Goal: Navigation & Orientation: Understand site structure

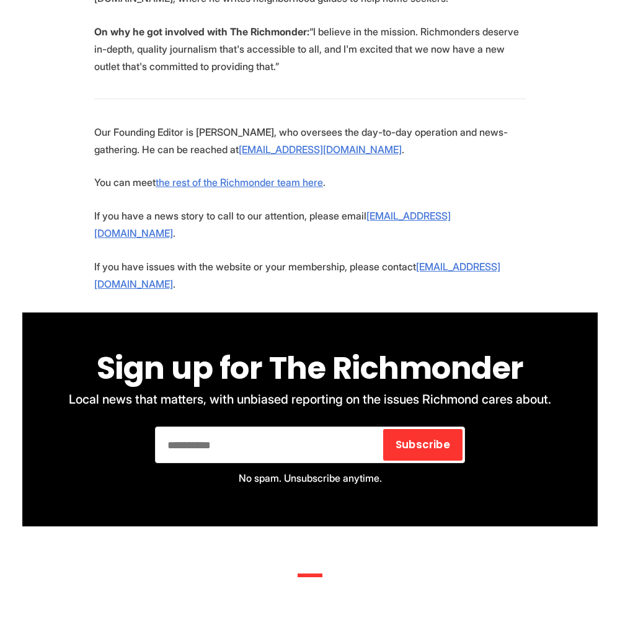
scroll to position [2957, 0]
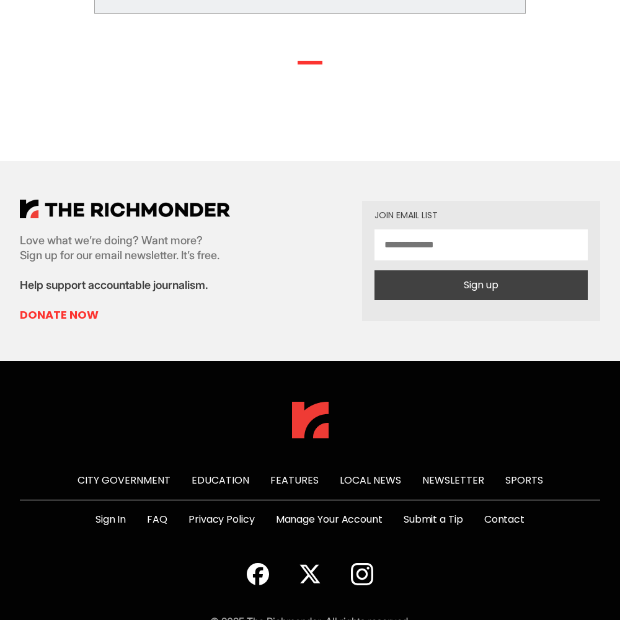
scroll to position [638, 0]
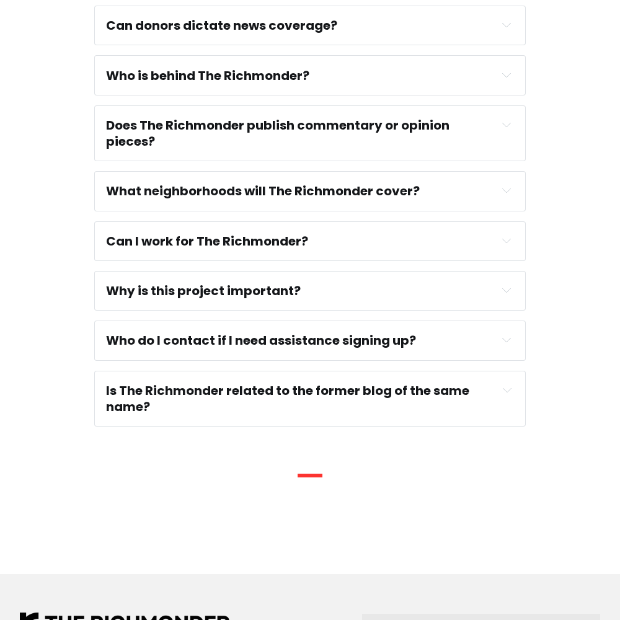
scroll to position [1068, 0]
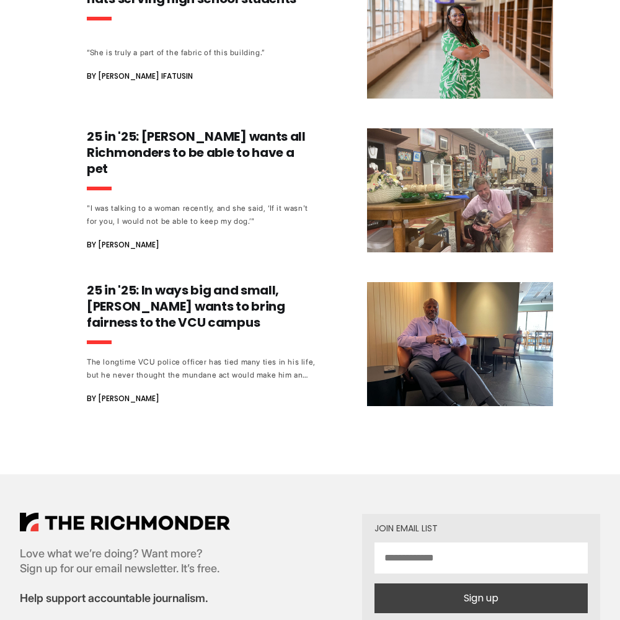
scroll to position [1573, 0]
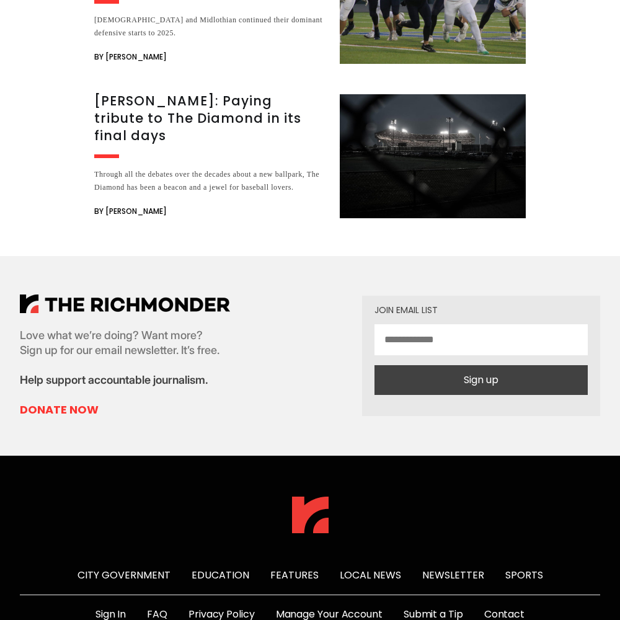
scroll to position [2513, 0]
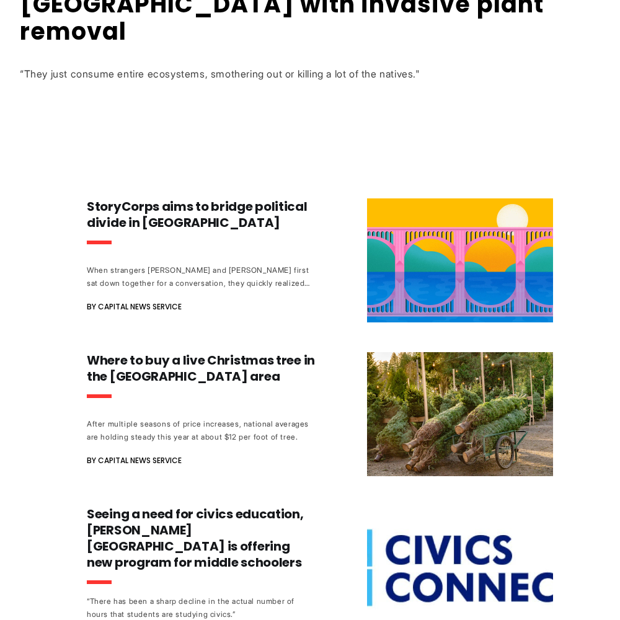
scroll to position [1165, 0]
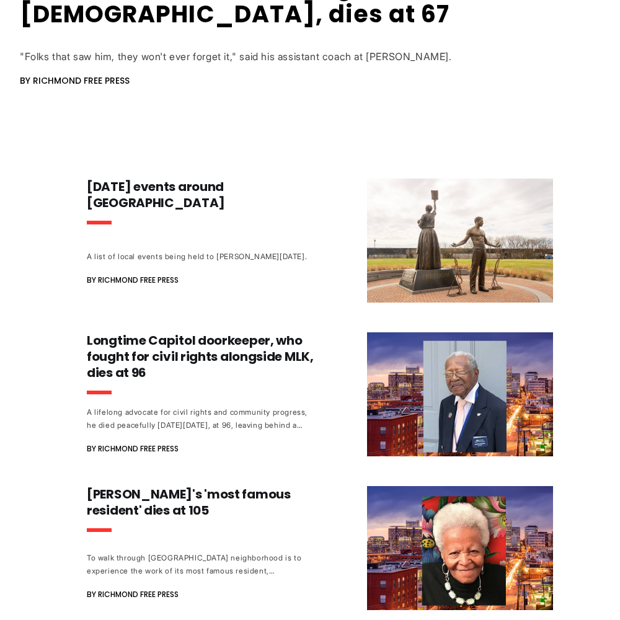
scroll to position [1172, 0]
